Goal: Transaction & Acquisition: Subscribe to service/newsletter

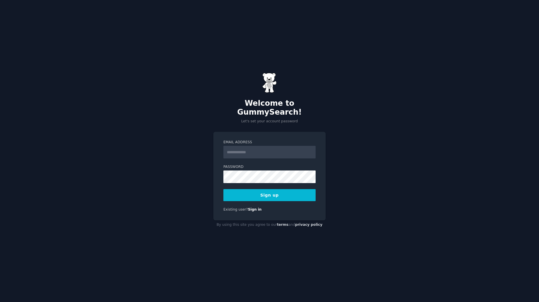
click at [252, 149] on input "Email Address" at bounding box center [269, 152] width 92 height 13
click at [250, 146] on input "Email Address" at bounding box center [269, 152] width 92 height 13
type input "**********"
click at [262, 194] on button "Sign up" at bounding box center [269, 195] width 92 height 12
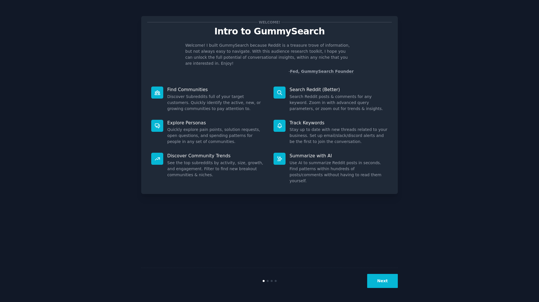
click at [393, 279] on button "Next" at bounding box center [382, 281] width 31 height 14
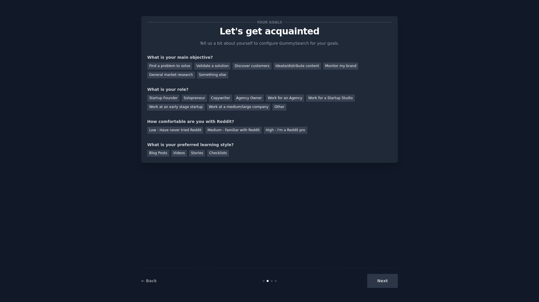
click at [390, 279] on div "Next" at bounding box center [355, 281] width 86 height 14
click at [323, 66] on div "Monitor my brand" at bounding box center [340, 65] width 35 height 7
click at [183, 77] on div "General market research" at bounding box center [171, 75] width 48 height 7
click at [207, 76] on div "Something else" at bounding box center [212, 75] width 31 height 7
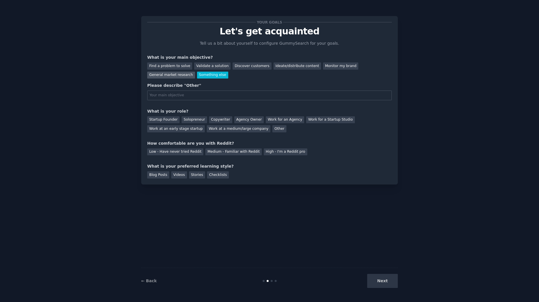
click at [168, 76] on div "General market research" at bounding box center [171, 75] width 48 height 7
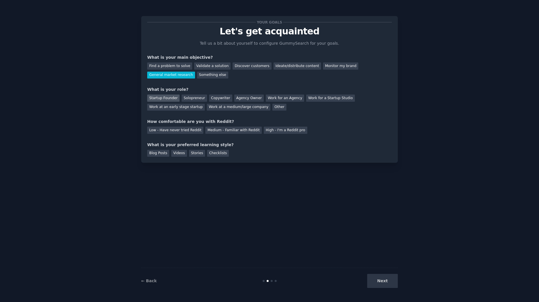
click at [167, 98] on div "Startup Founder" at bounding box center [163, 97] width 32 height 7
click at [216, 131] on div "Medium - Familiar with Reddit" at bounding box center [233, 130] width 56 height 7
click at [162, 154] on div "Blog Posts" at bounding box center [158, 153] width 22 height 7
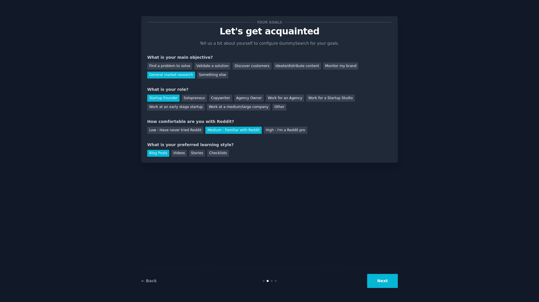
click at [385, 283] on button "Next" at bounding box center [382, 281] width 31 height 14
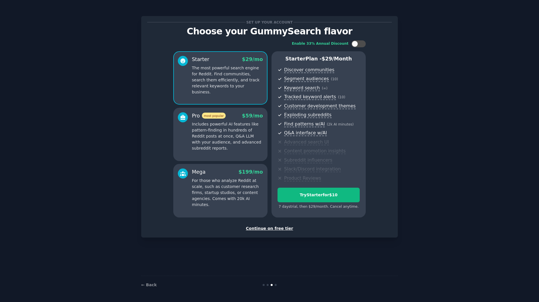
click at [280, 229] on div "Continue on free tier" at bounding box center [269, 228] width 244 height 6
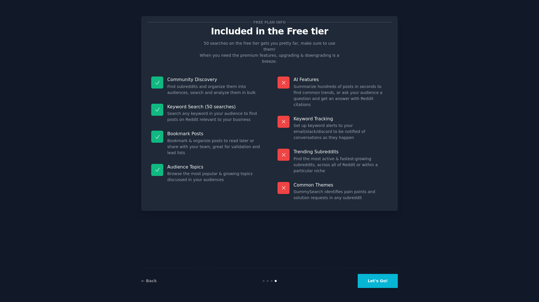
click at [374, 279] on button "Let's Go!" at bounding box center [378, 281] width 40 height 14
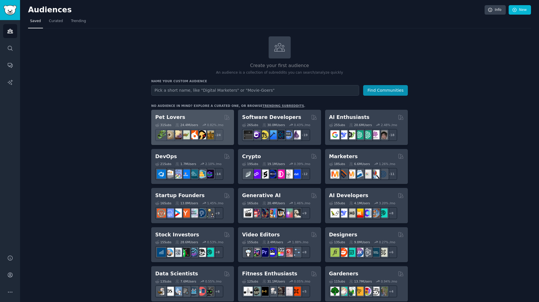
click at [188, 114] on div "Pet Lovers" at bounding box center [192, 117] width 75 height 7
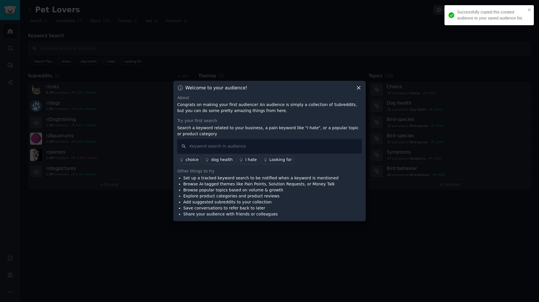
click at [358, 88] on icon at bounding box center [359, 88] width 6 height 6
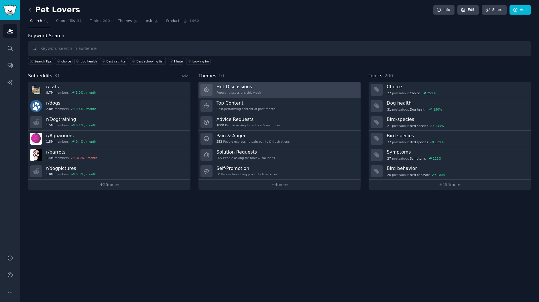
click at [233, 85] on h3 "Hot Discussions" at bounding box center [238, 87] width 45 height 6
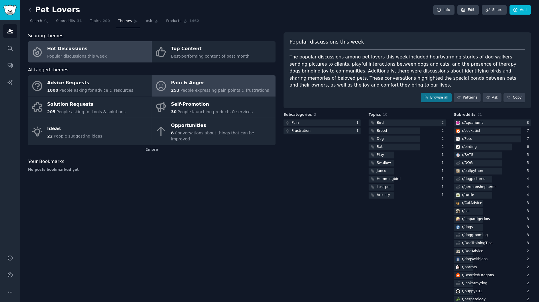
click at [204, 88] on span "People expressing pain points & frustrations" at bounding box center [224, 90] width 89 height 5
